Goal: Task Accomplishment & Management: Use online tool/utility

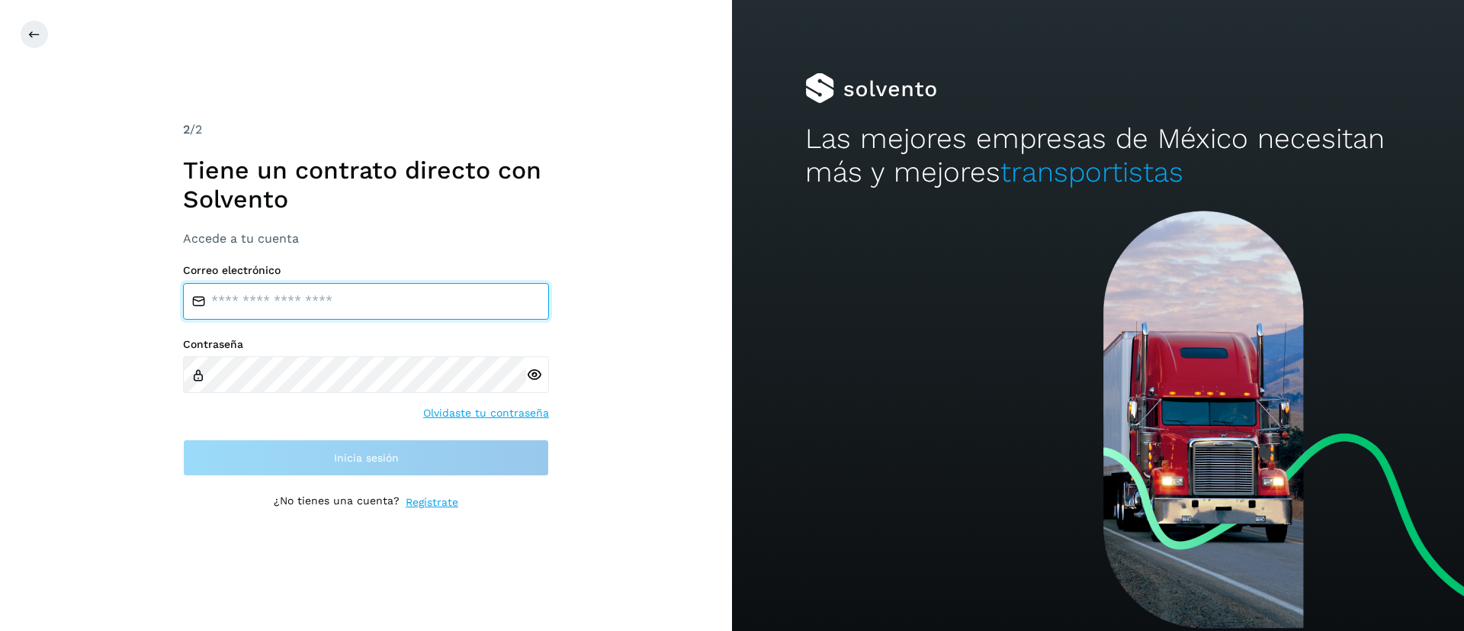
type input "**********"
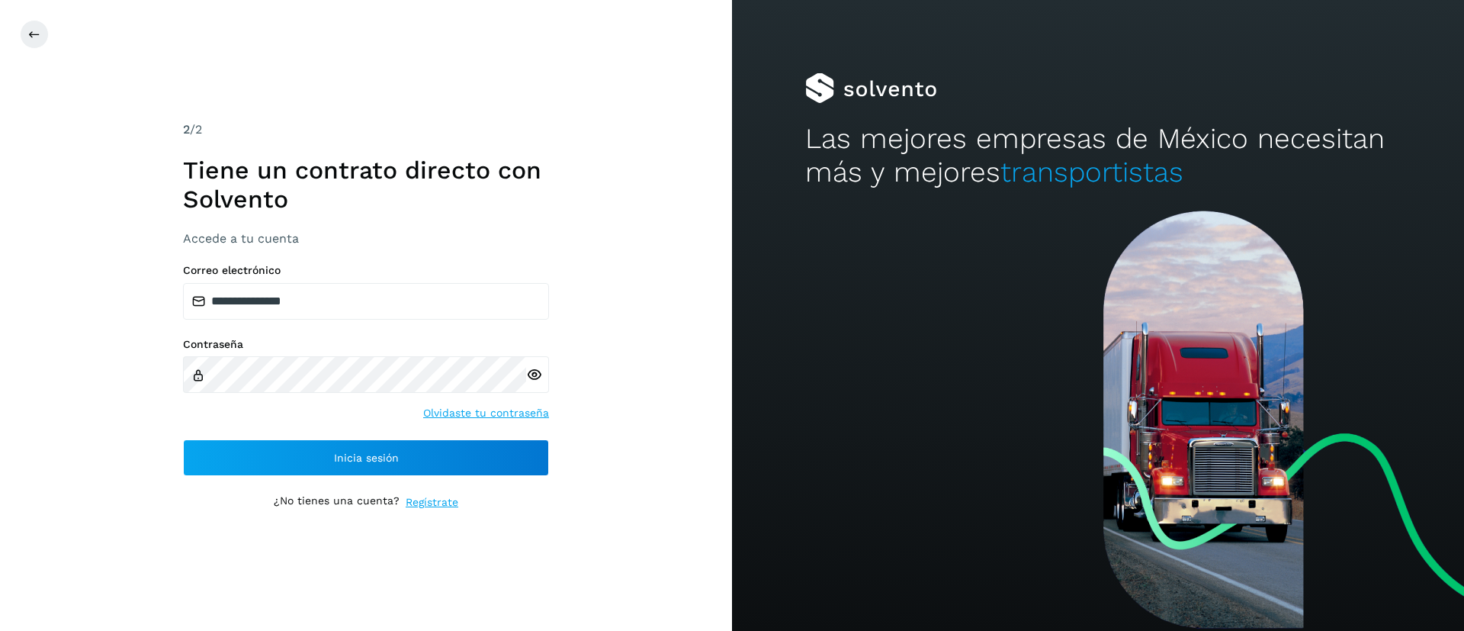
drag, startPoint x: 0, startPoint y: 0, endPoint x: 918, endPoint y: 374, distance: 991.3
click at [918, 374] on div at bounding box center [1098, 420] width 732 height 420
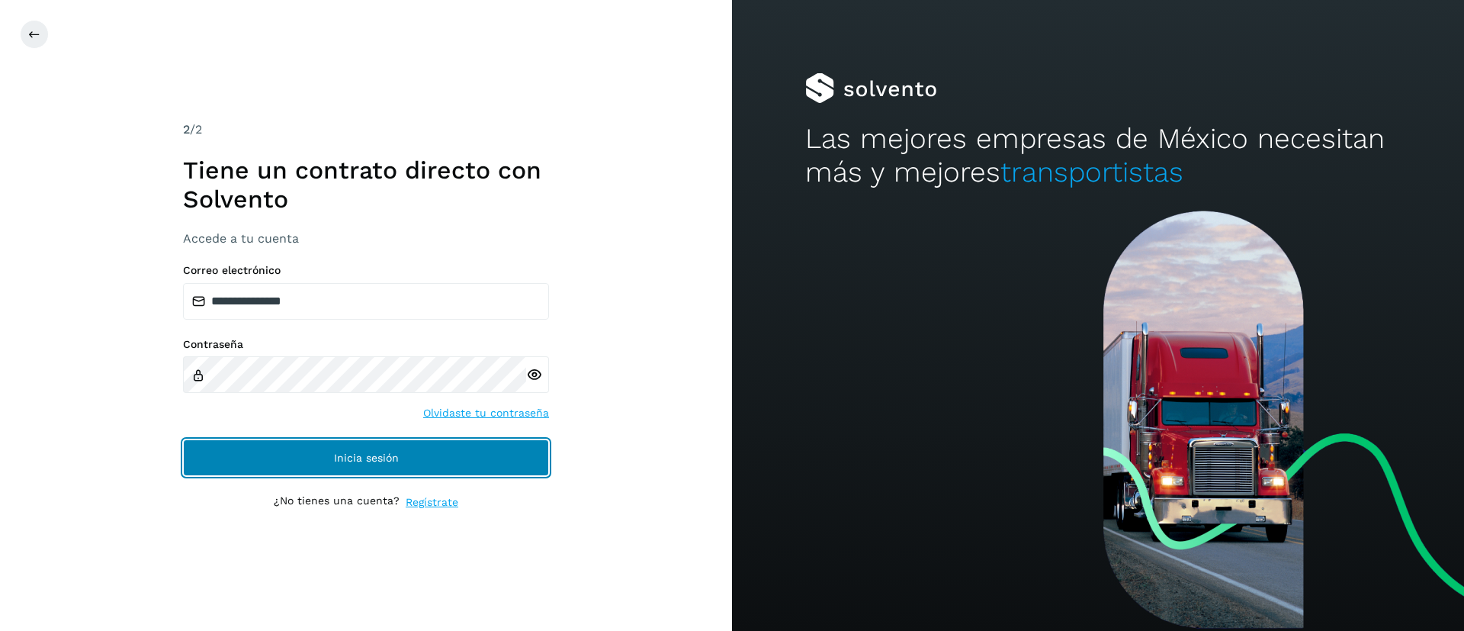
click at [304, 450] on button "Inicia sesión" at bounding box center [366, 457] width 366 height 37
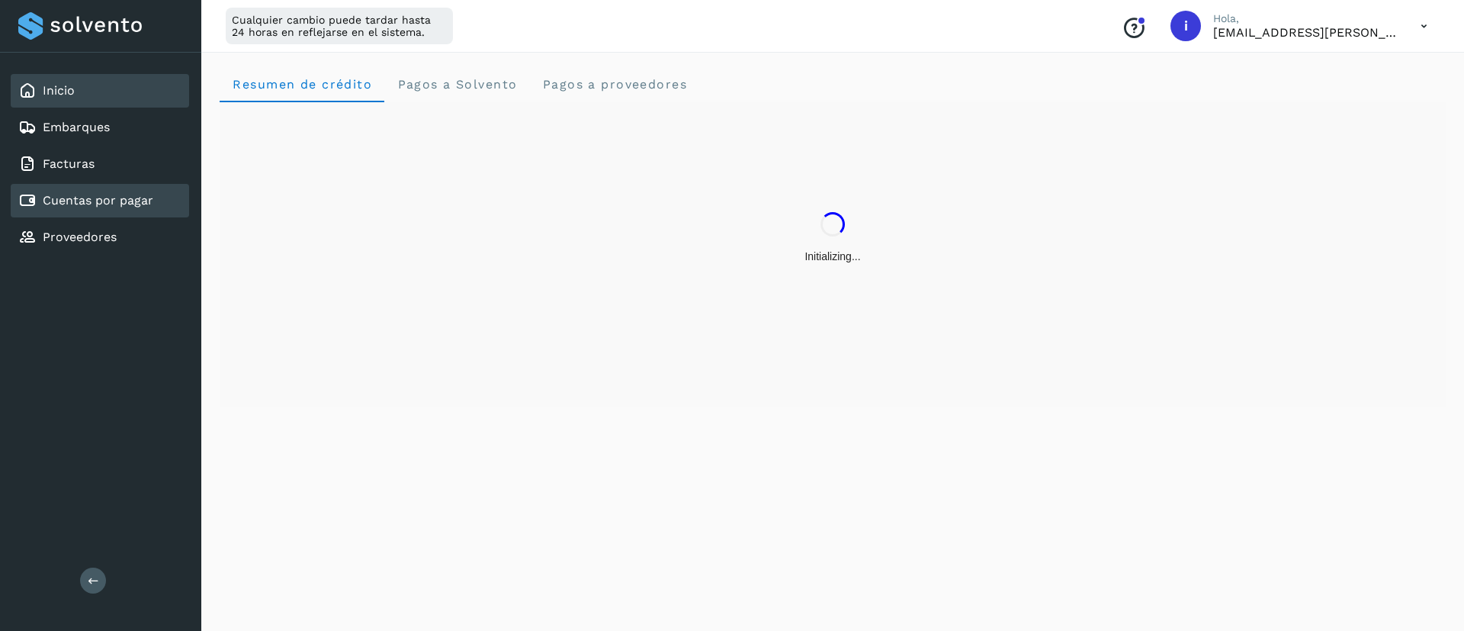
click at [80, 207] on link "Cuentas por pagar" at bounding box center [98, 200] width 111 height 14
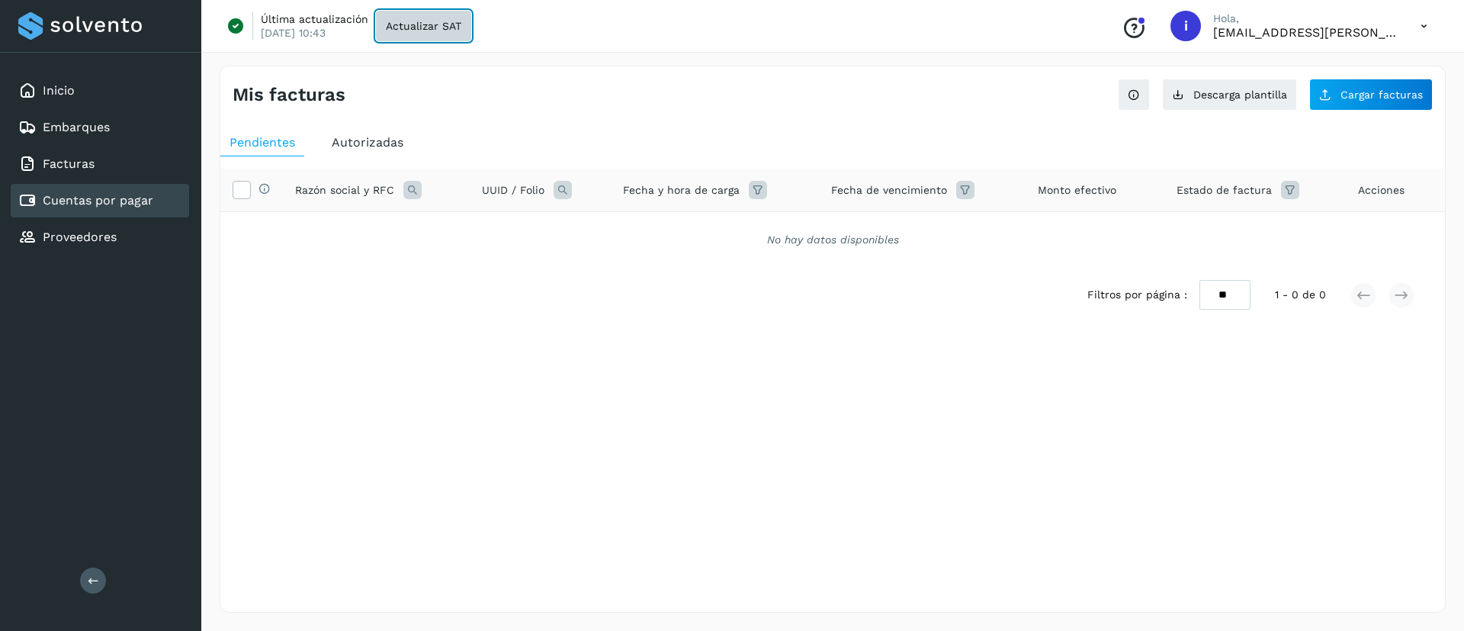
click at [413, 31] on span "Actualizar SAT" at bounding box center [423, 26] width 75 height 11
